Goal: Task Accomplishment & Management: Manage account settings

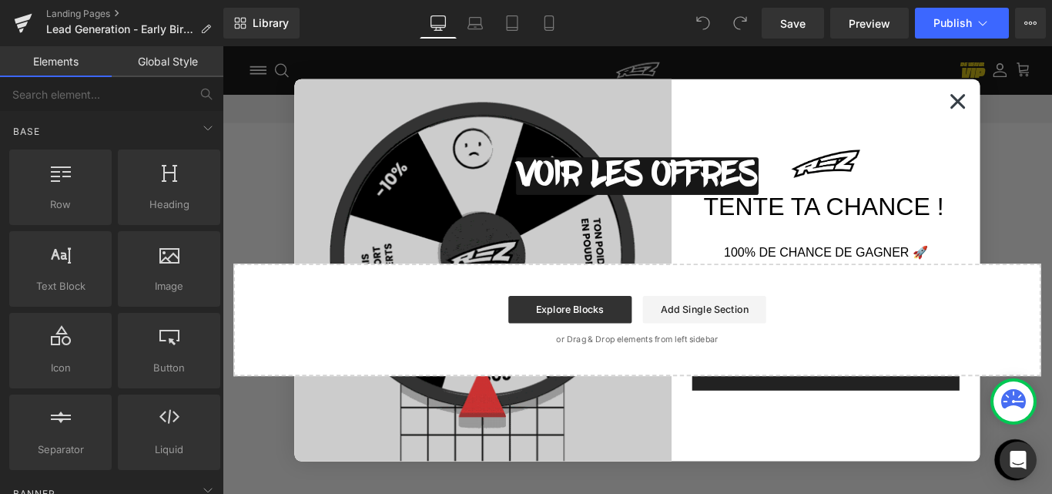
click at [1041, 113] on circle "Close dialog" at bounding box center [1048, 108] width 33 height 33
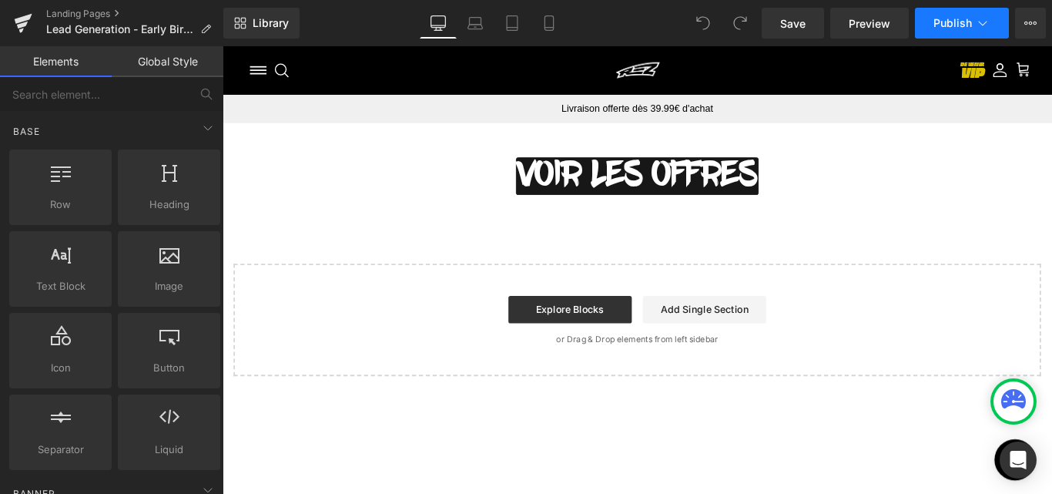
click at [978, 22] on icon at bounding box center [982, 22] width 15 height 15
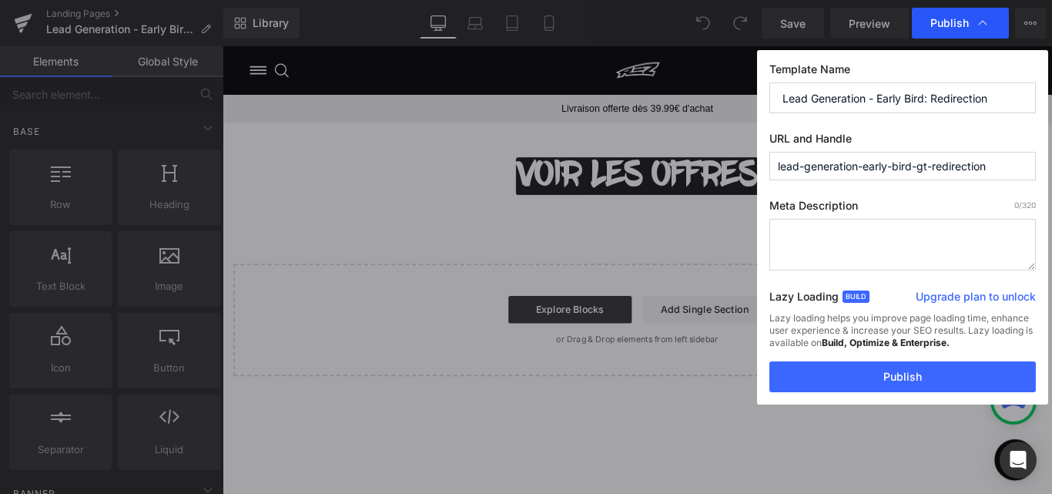
click at [976, 21] on icon at bounding box center [982, 22] width 15 height 15
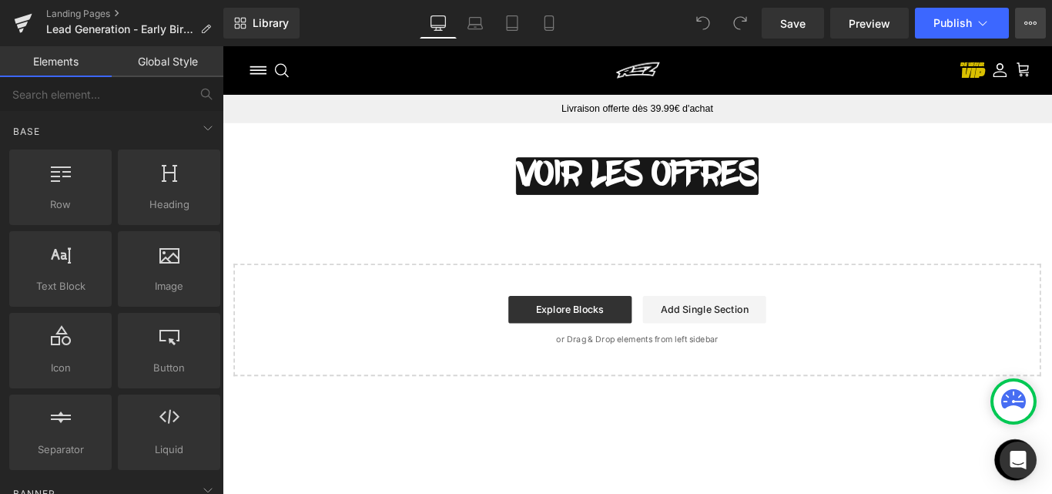
click at [1036, 20] on icon at bounding box center [1030, 23] width 12 height 12
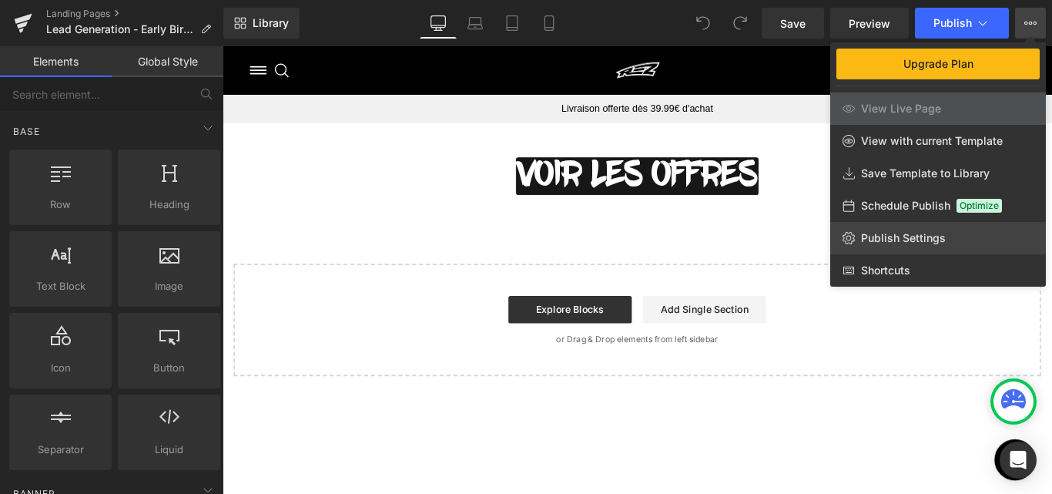
click at [882, 237] on span "Publish Settings" at bounding box center [903, 238] width 85 height 14
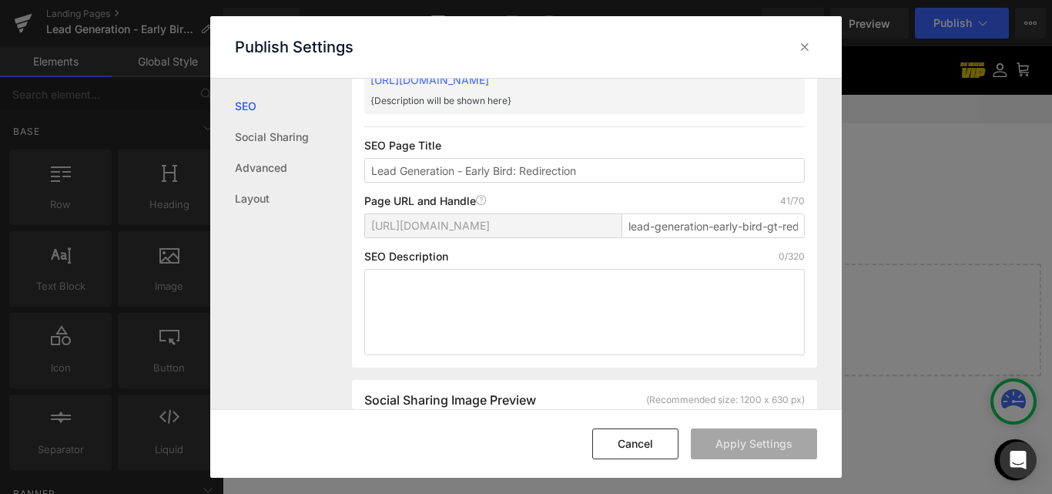
scroll to position [77, 0]
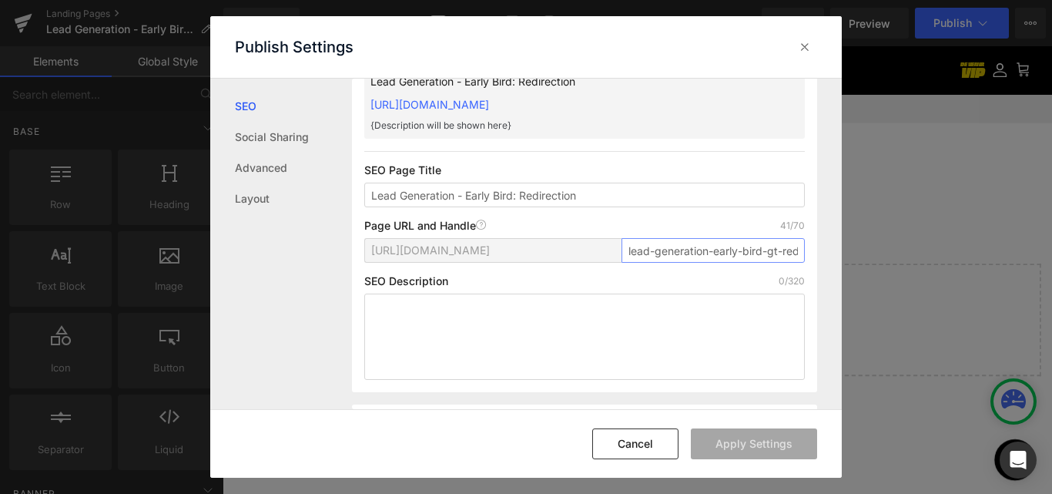
click at [675, 253] on input "lead-generation-early-bird-gt-redirection" at bounding box center [712, 250] width 183 height 25
click at [681, 229] on div "Page URL and Handle Page URL Address 41/70" at bounding box center [584, 225] width 440 height 12
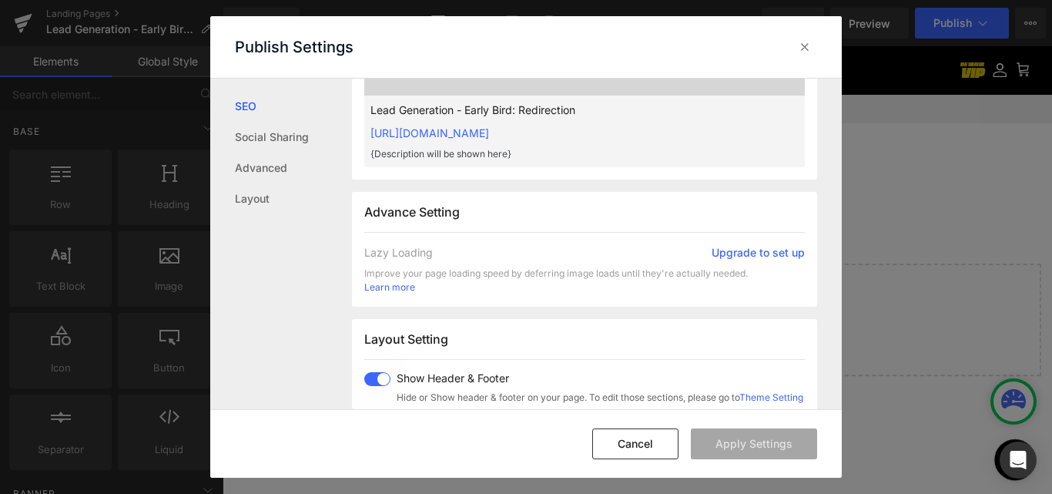
scroll to position [921, 0]
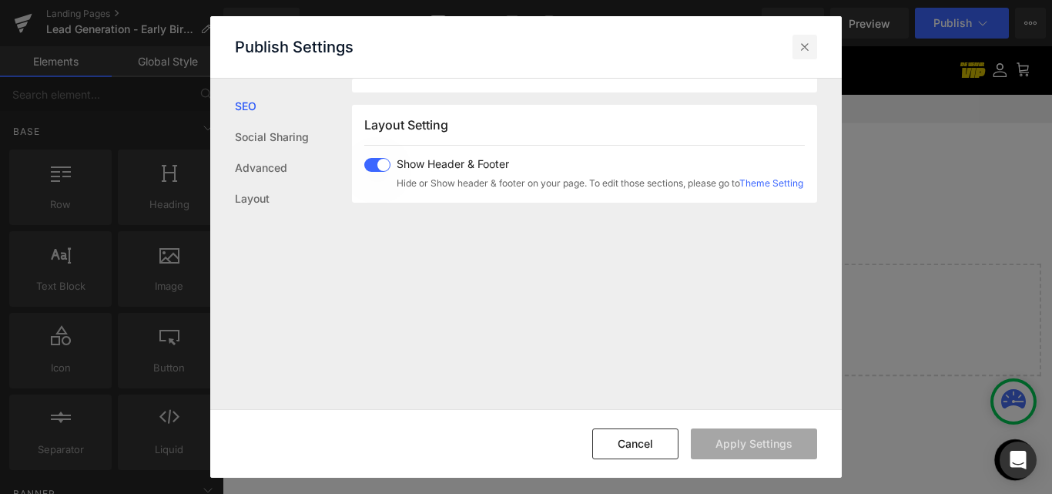
click at [808, 53] on icon at bounding box center [804, 46] width 15 height 15
